Goal: Information Seeking & Learning: Learn about a topic

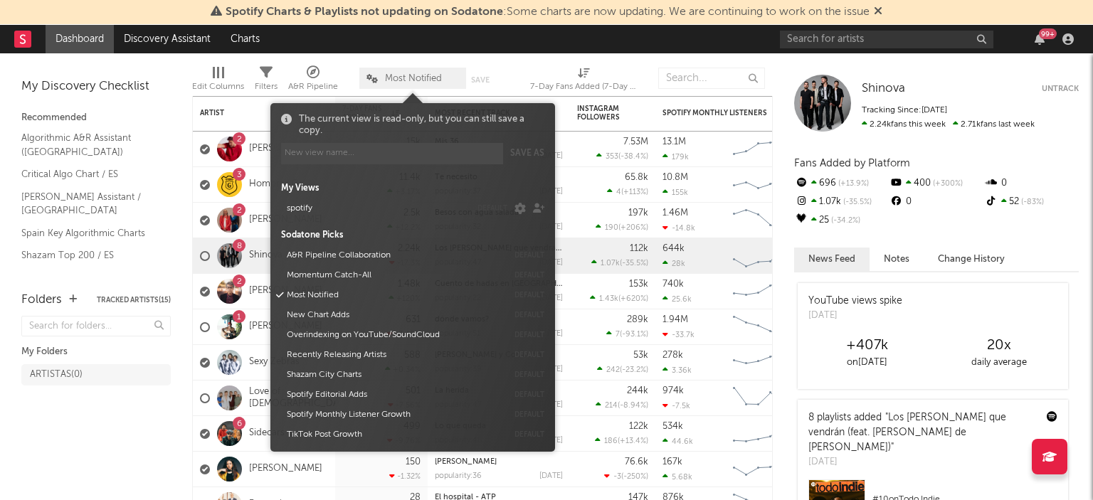
click at [411, 75] on span "Most Notified" at bounding box center [413, 78] width 57 height 9
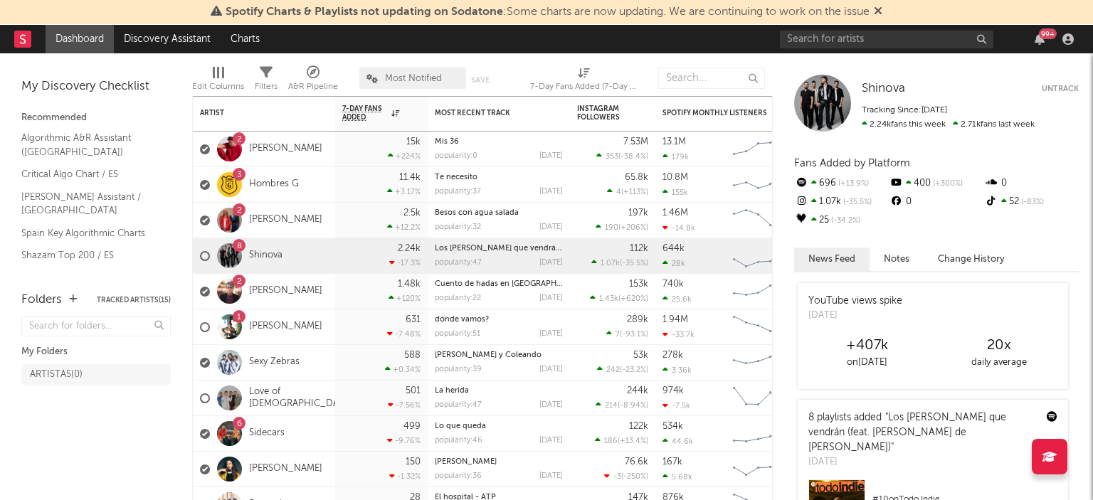
click at [411, 75] on span "Most Notified" at bounding box center [413, 78] width 57 height 9
click at [880, 12] on icon at bounding box center [878, 10] width 9 height 11
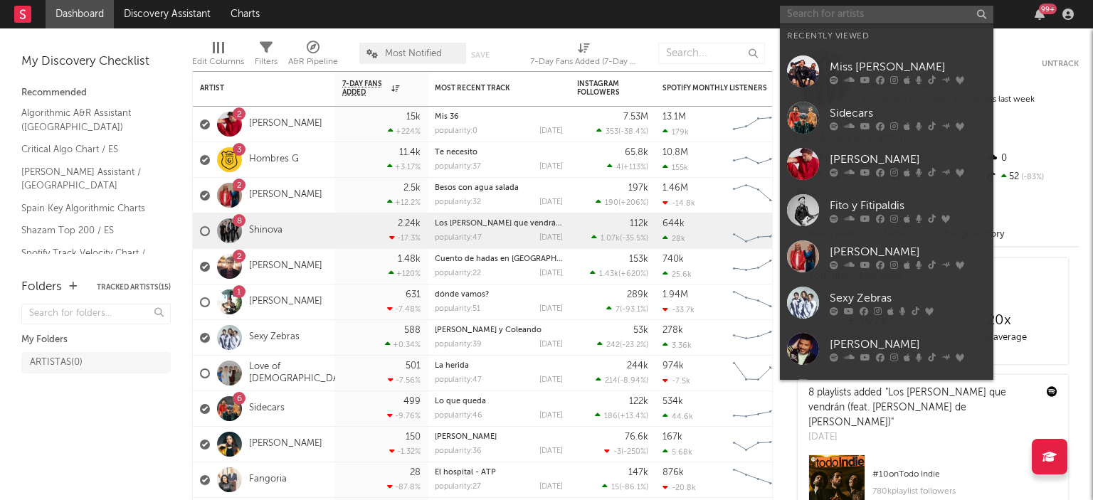
click at [822, 14] on input "text" at bounding box center [887, 15] width 214 height 18
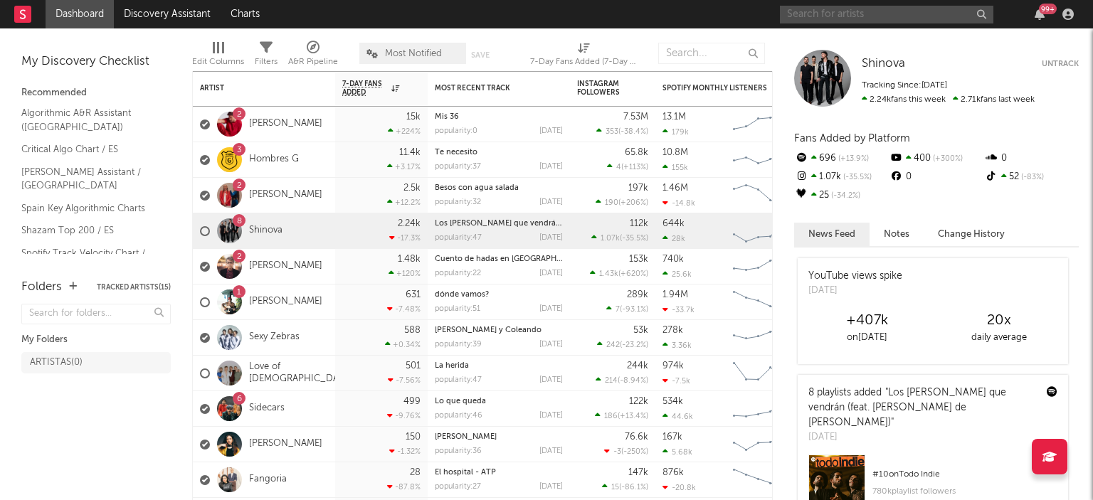
click at [842, 11] on input "text" at bounding box center [887, 15] width 214 height 18
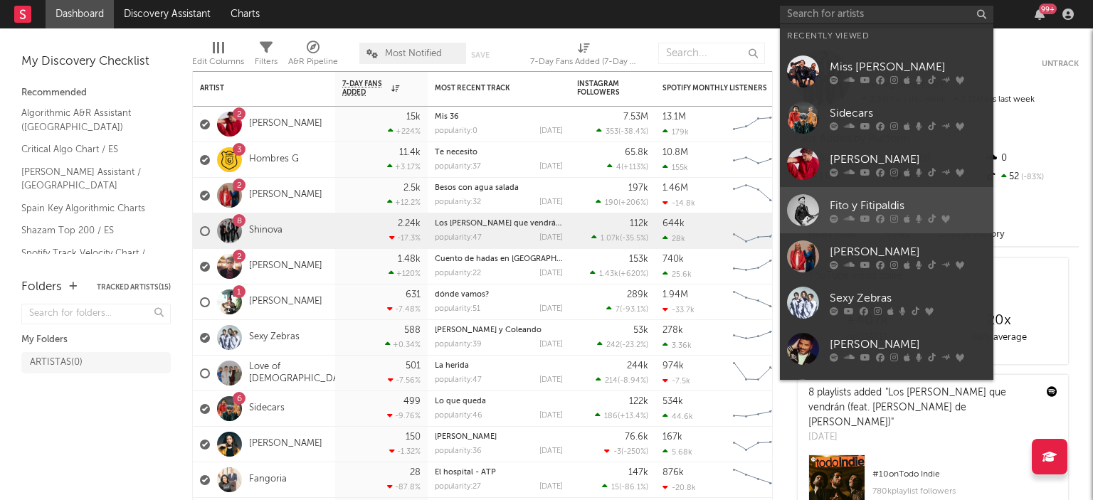
click at [857, 199] on div "Fito y Fitipaldis" at bounding box center [908, 205] width 157 height 17
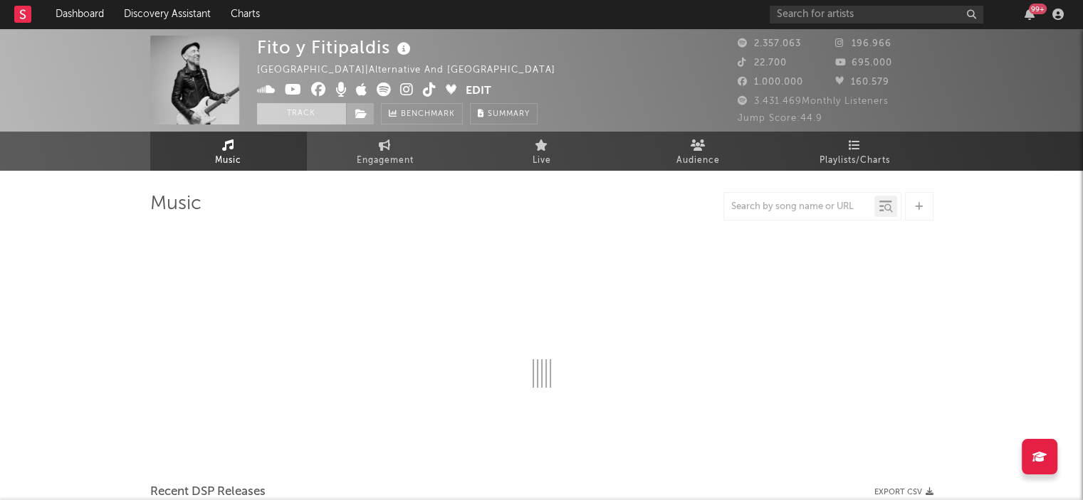
click at [287, 113] on button "Track" at bounding box center [301, 113] width 89 height 21
select select "6m"
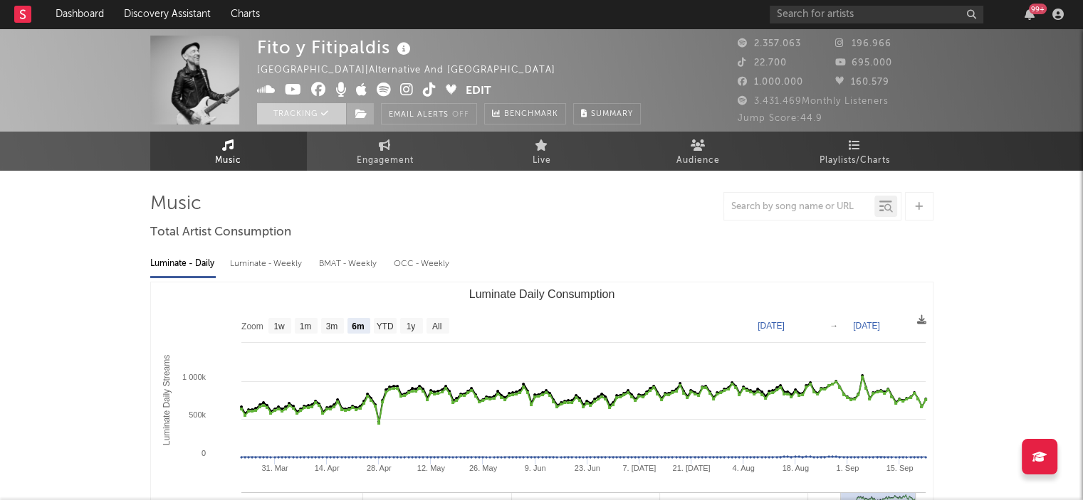
select select "6m"
click at [866, 45] on span "196.966" at bounding box center [863, 43] width 56 height 9
